Goal: Transaction & Acquisition: Book appointment/travel/reservation

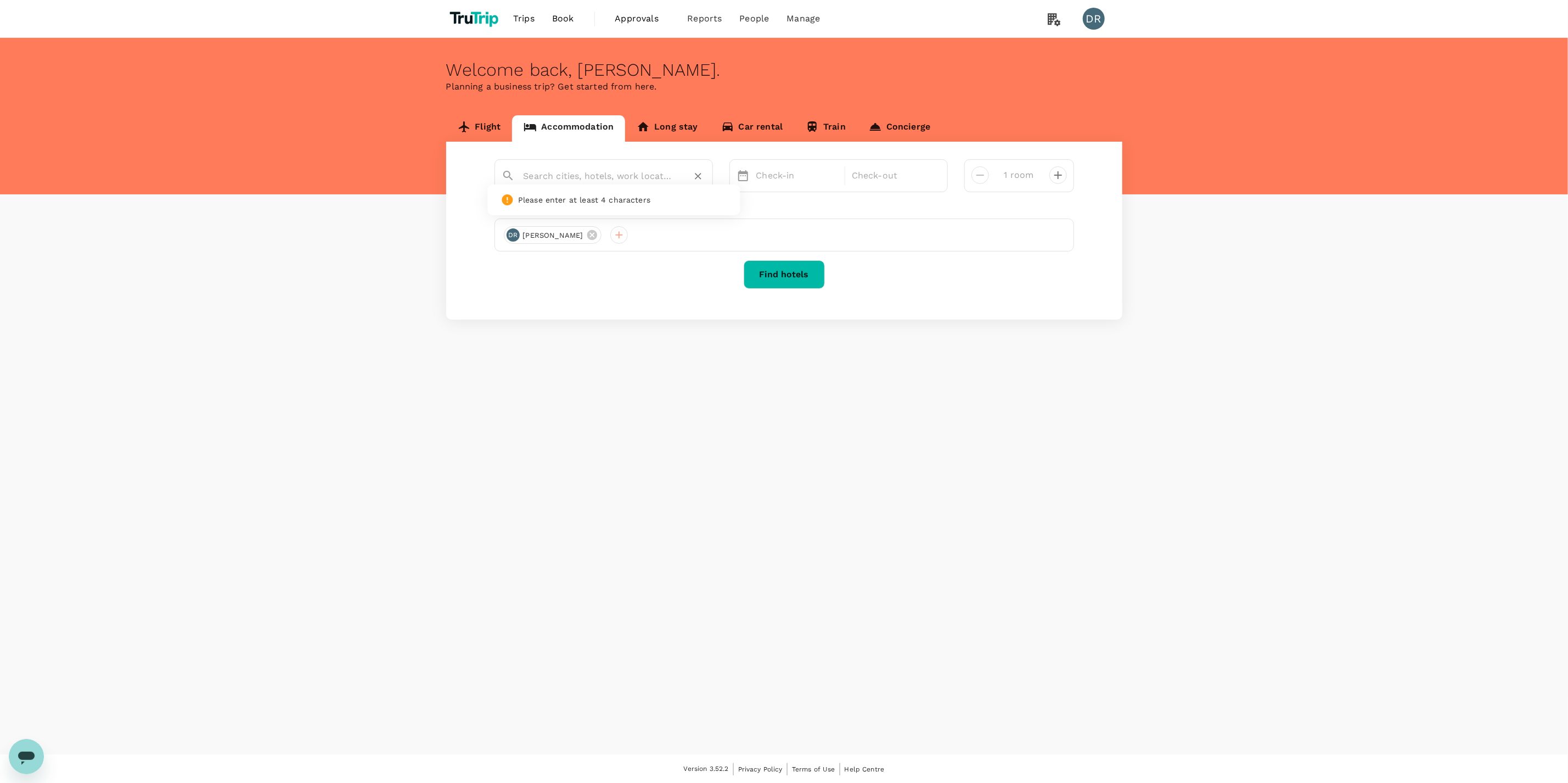
click at [572, 178] on input "text" at bounding box center [599, 175] width 151 height 17
click at [556, 379] on div "Welcome back , [PERSON_NAME] . Planning a business trip? Get started from here.…" at bounding box center [784, 396] width 1568 height 716
click at [563, 174] on input "text" at bounding box center [599, 175] width 151 height 17
type input "c"
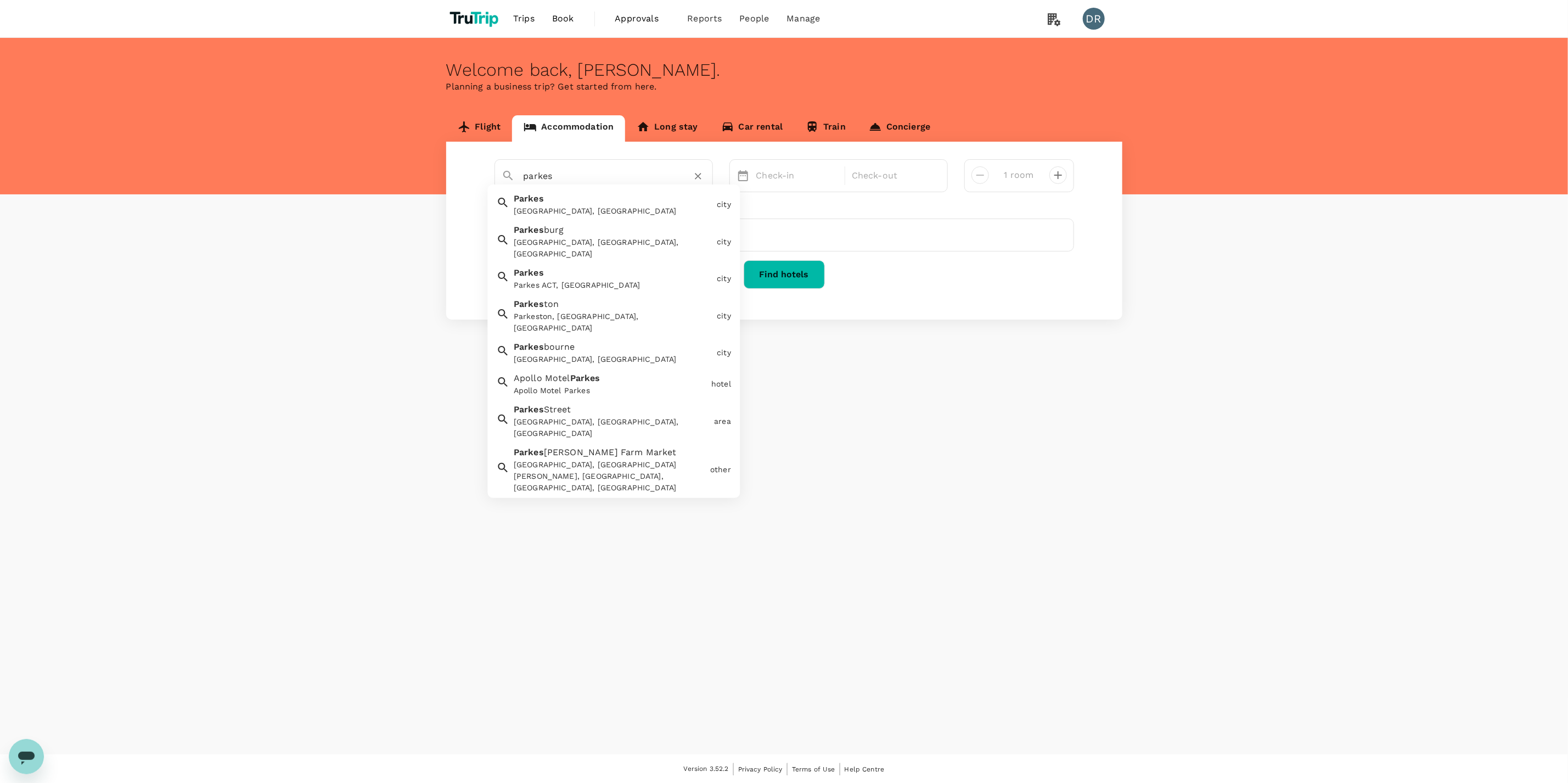
click at [595, 196] on div "[GEOGRAPHIC_DATA], [GEOGRAPHIC_DATA]" at bounding box center [610, 203] width 203 height 29
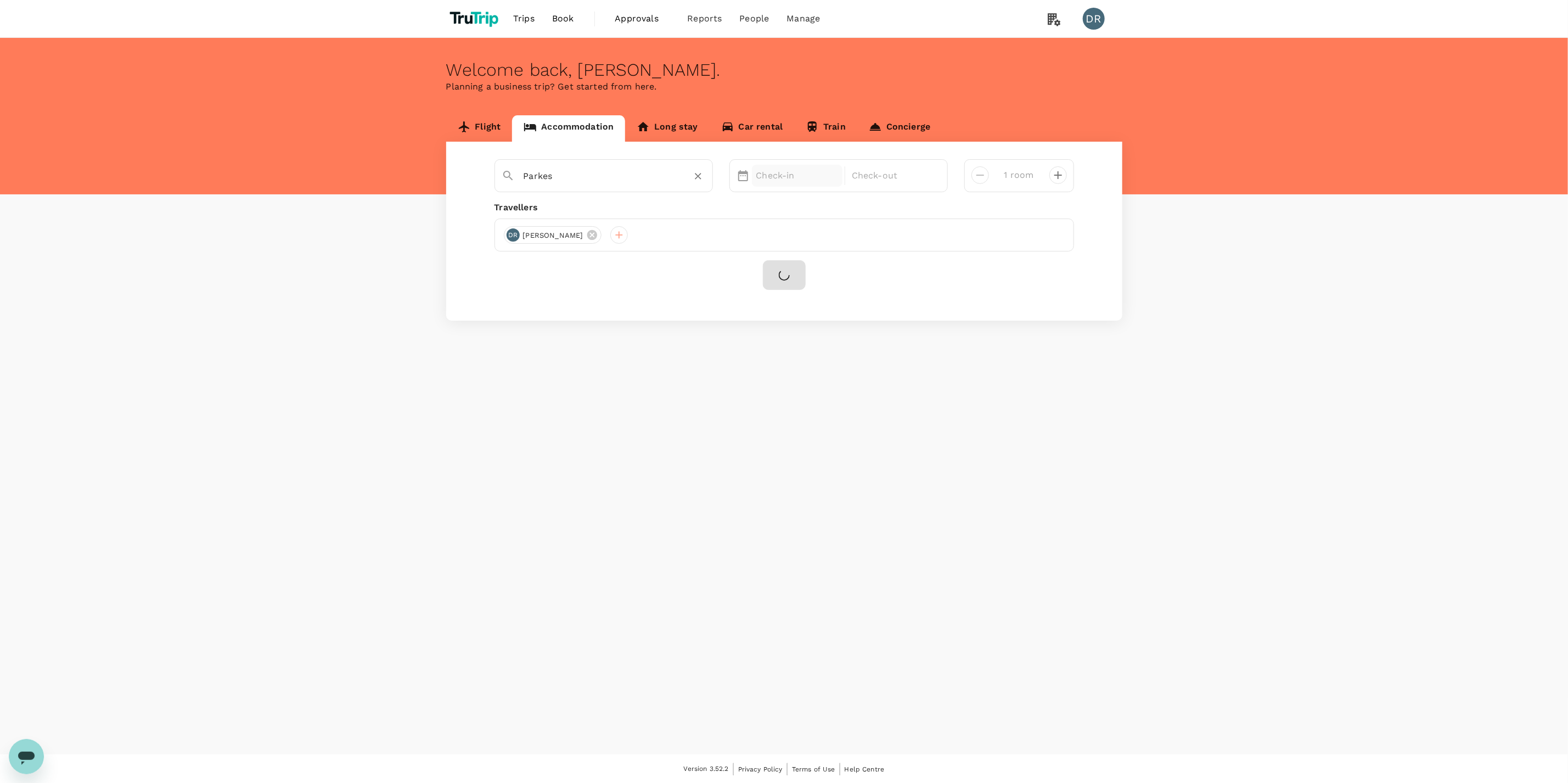
type input "Parkes"
click at [775, 180] on p "Check-in" at bounding box center [797, 175] width 83 height 13
click at [773, 287] on div "13" at bounding box center [773, 292] width 21 height 21
click at [832, 292] on div "16" at bounding box center [835, 292] width 21 height 21
click at [794, 286] on button "Find hotels" at bounding box center [784, 274] width 82 height 28
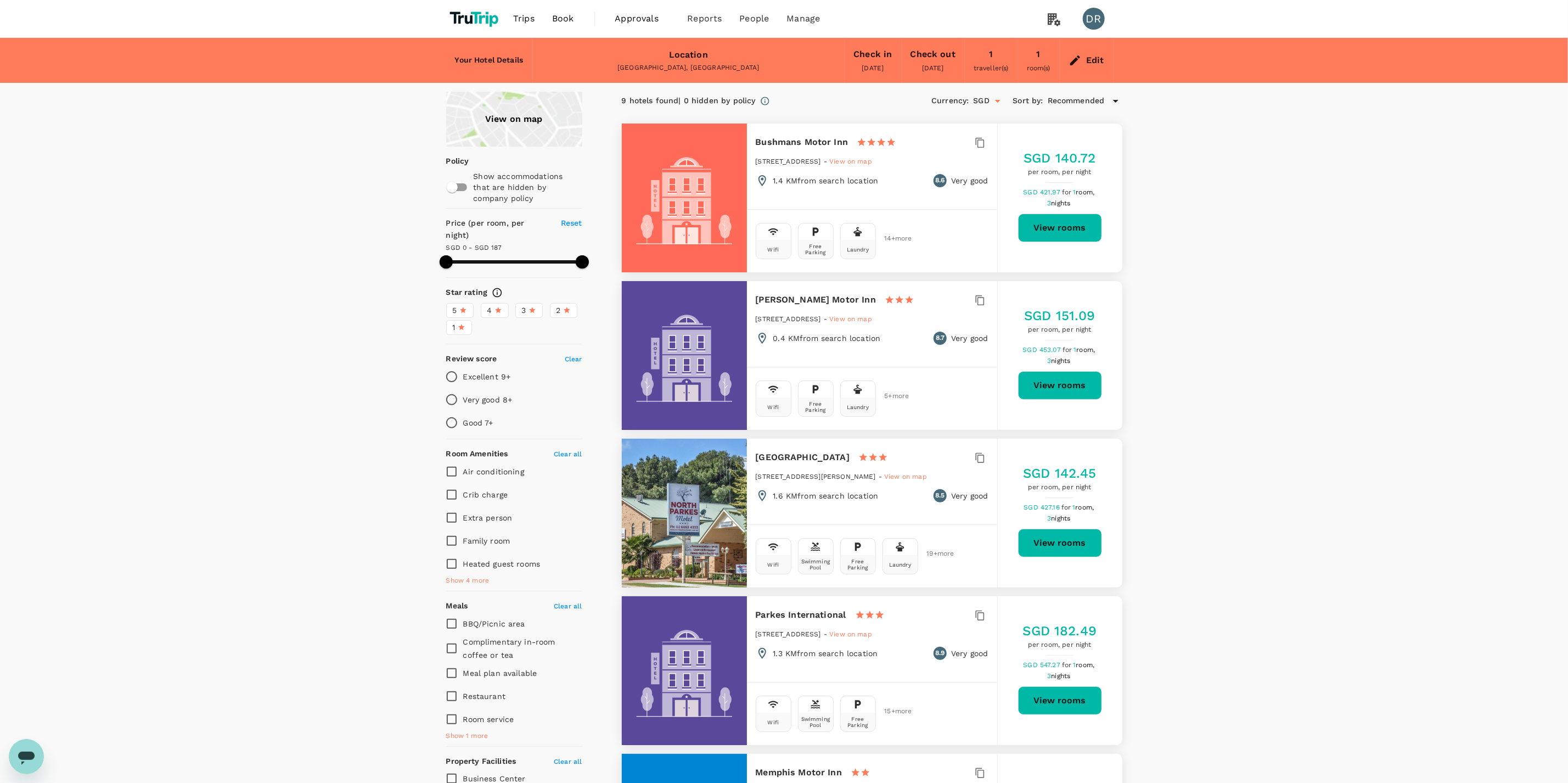
type input "187"
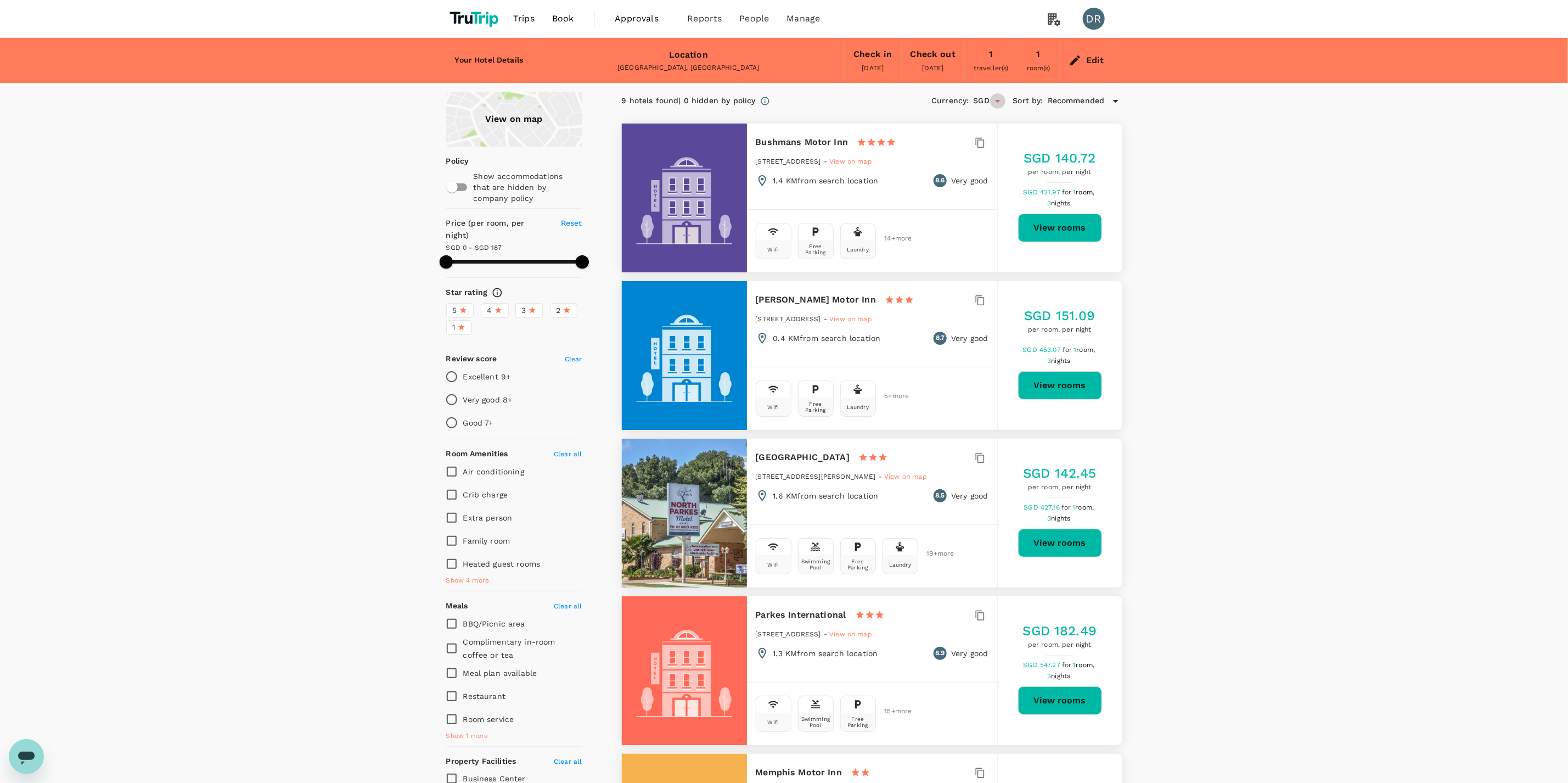
click at [995, 102] on icon "Open" at bounding box center [997, 101] width 13 height 13
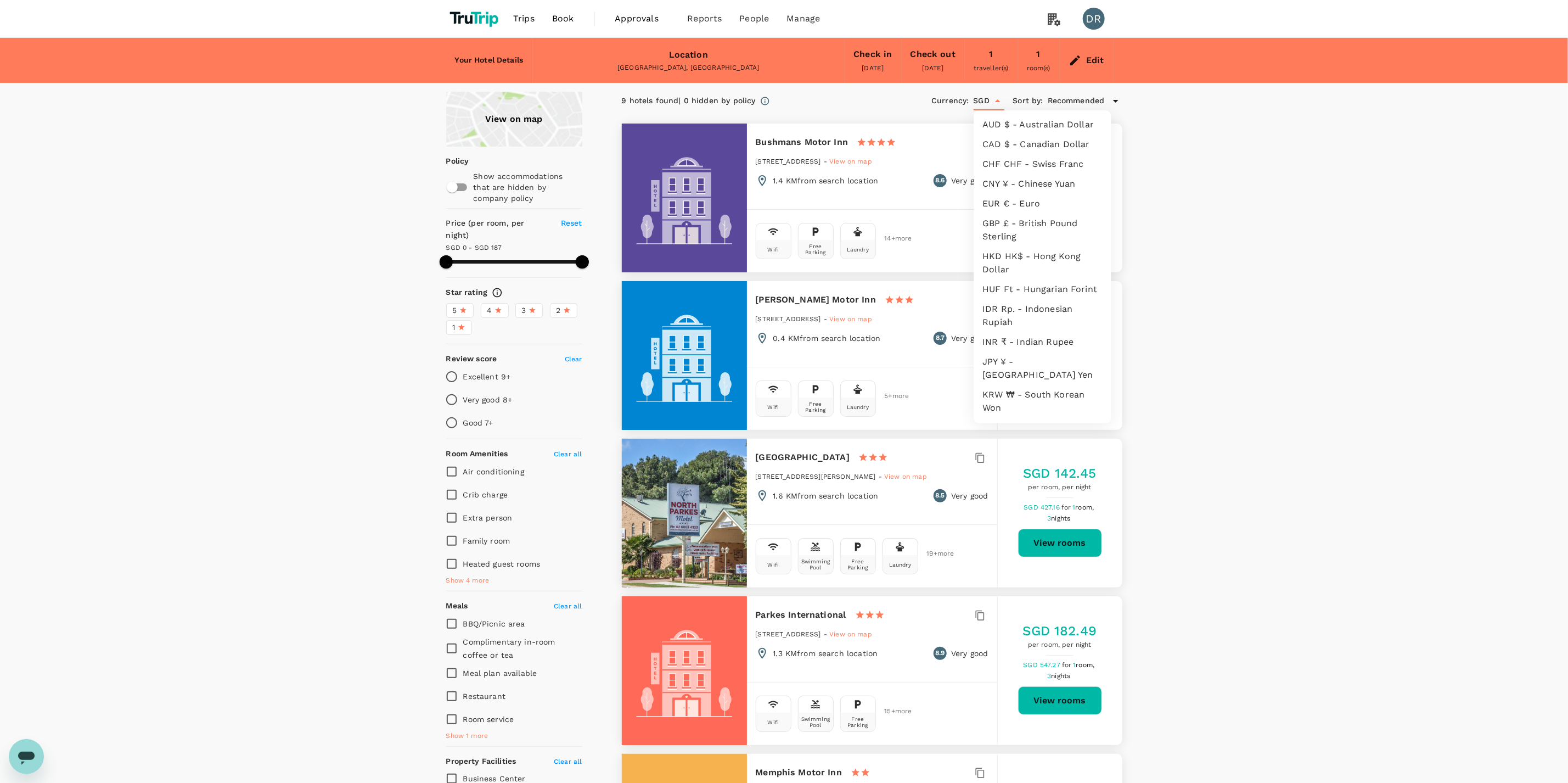
click at [1015, 125] on li "AUD $ - Australian Dollar" at bounding box center [1043, 125] width 138 height 20
type input "AUD"
